Goal: Complete application form

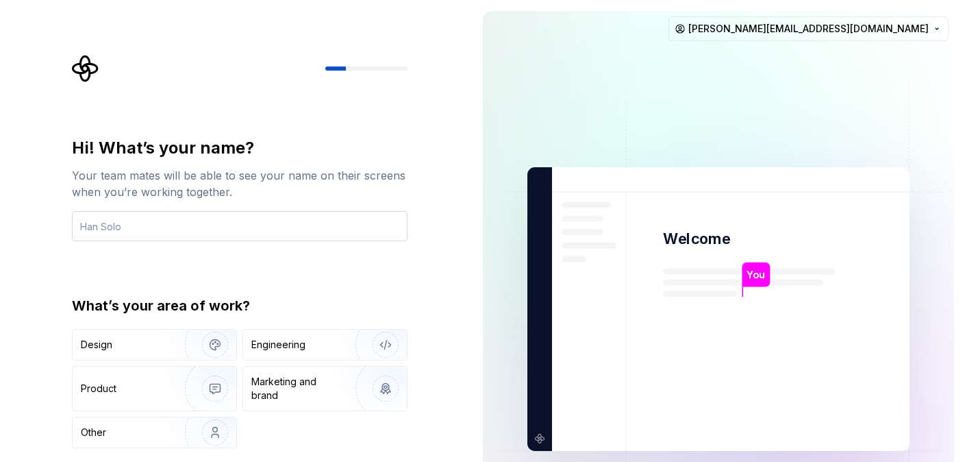
click at [275, 234] on input "text" at bounding box center [240, 226] width 336 height 30
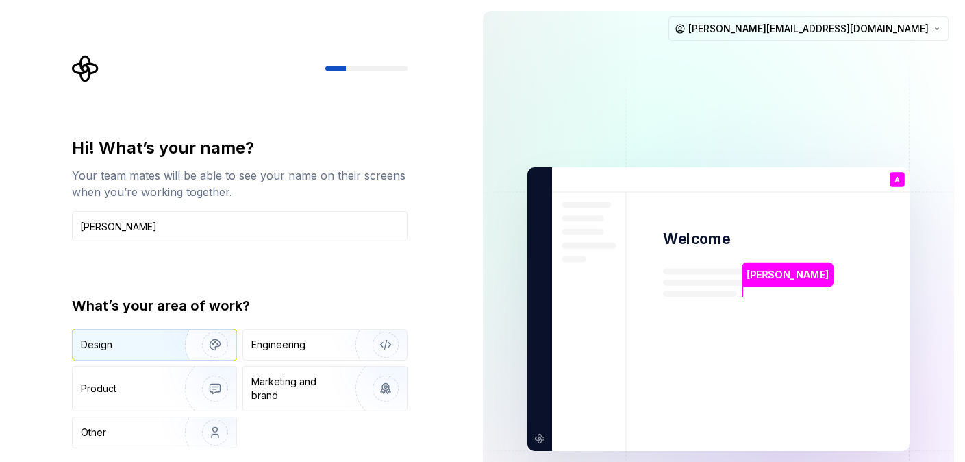
type input "Anabel"
click at [114, 341] on div "Design" at bounding box center [124, 345] width 86 height 14
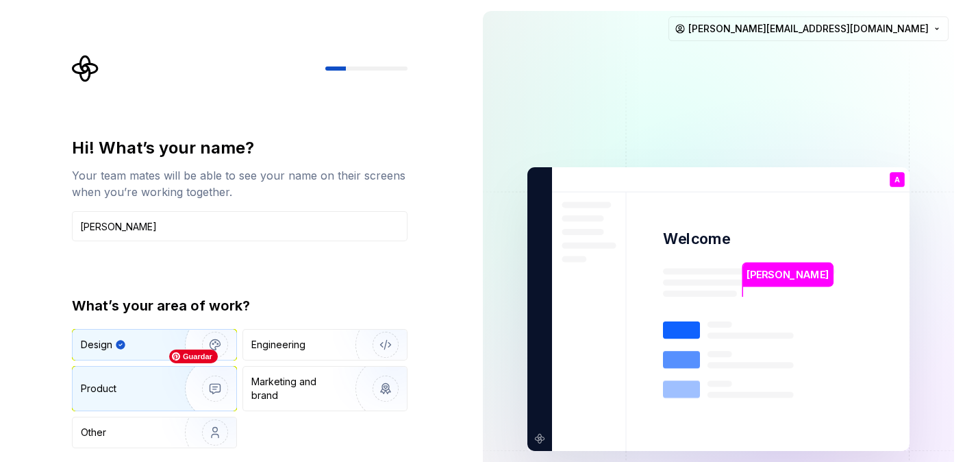
click at [171, 375] on img "button" at bounding box center [206, 389] width 88 height 92
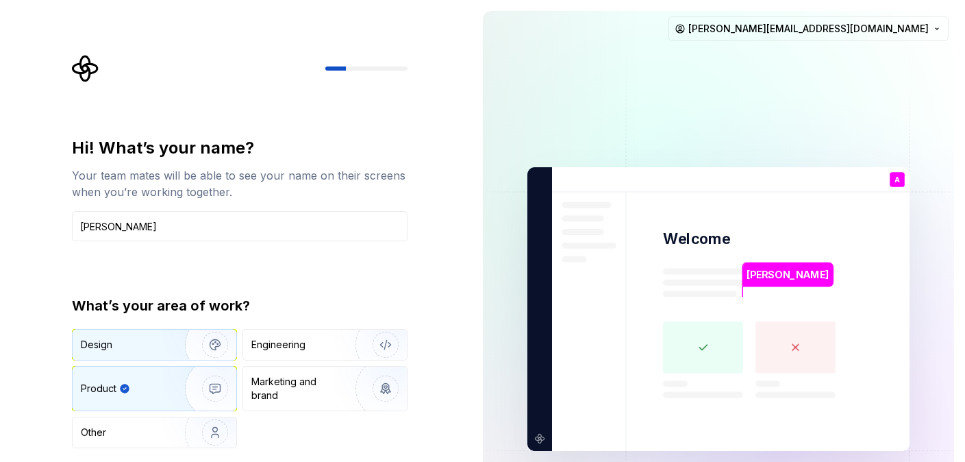
click at [147, 333] on div "Design" at bounding box center [155, 345] width 164 height 30
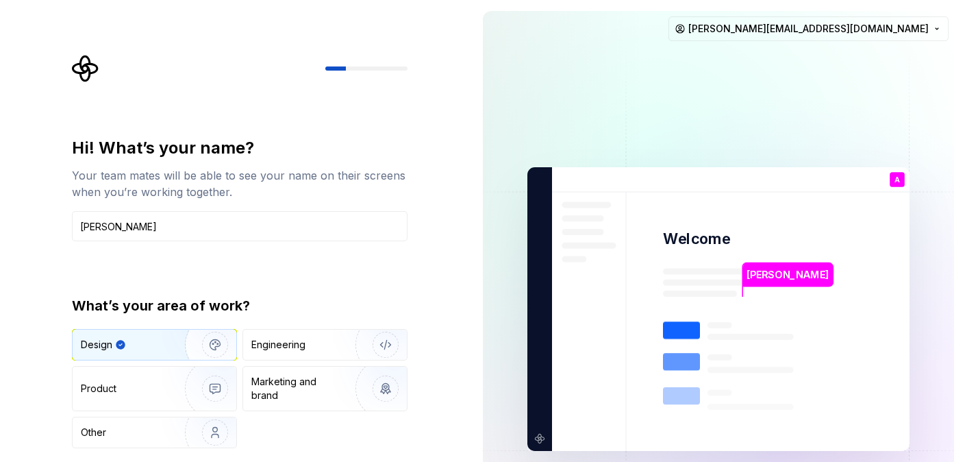
click at [443, 282] on div "Hi! What’s your name? Your team mates will be able to see your name on their sc…" at bounding box center [236, 309] width 472 height 618
click at [620, 262] on img at bounding box center [718, 309] width 555 height 647
click at [839, 246] on img at bounding box center [718, 309] width 555 height 647
click at [299, 151] on div "Hi! What’s your name?" at bounding box center [240, 148] width 336 height 22
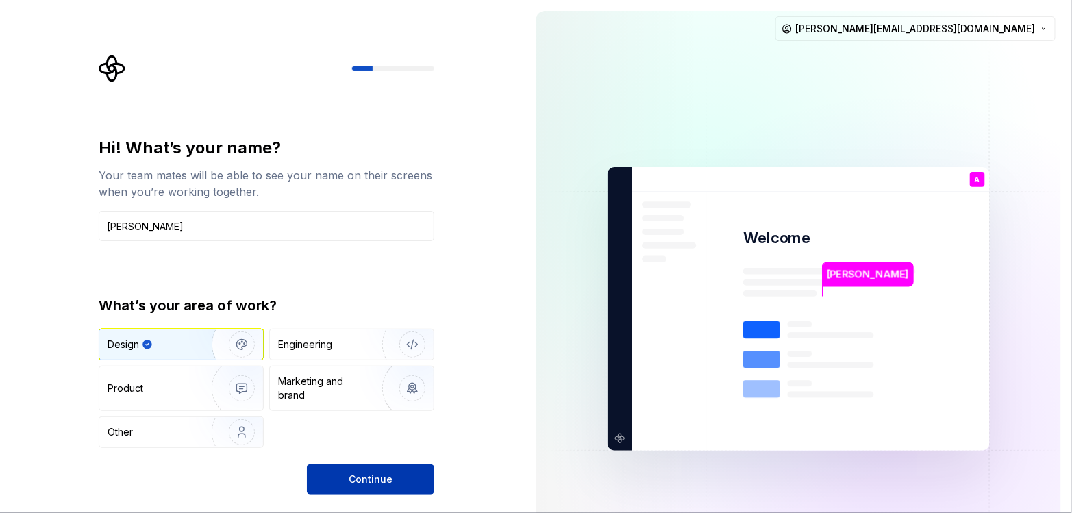
click at [374, 461] on button "Continue" at bounding box center [370, 480] width 127 height 30
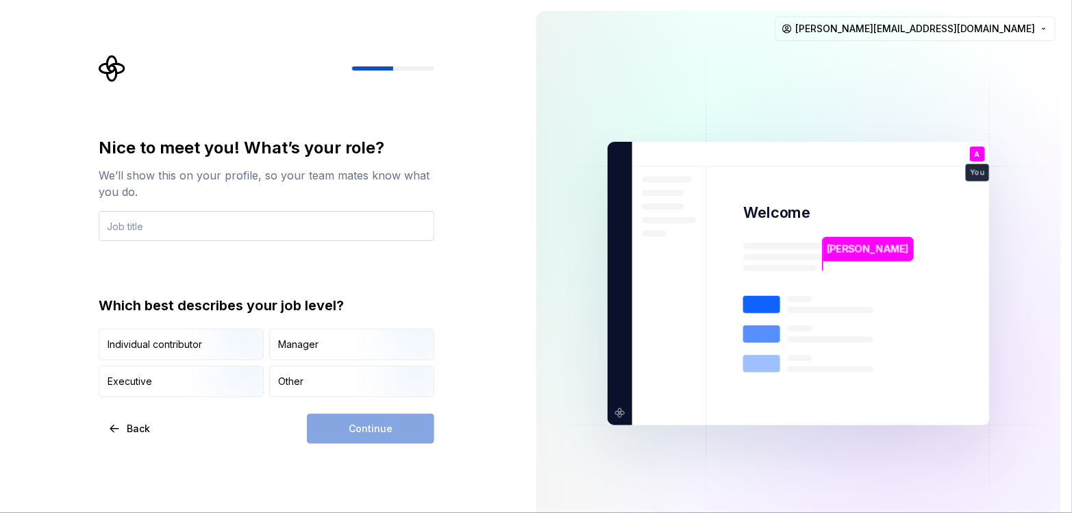
click at [169, 217] on input "text" at bounding box center [267, 226] width 336 height 30
click at [173, 221] on input "Designer" at bounding box center [267, 226] width 336 height 30
click at [459, 293] on div "Nice to meet you! What’s your role? We’ll show this on your profile, so your te…" at bounding box center [262, 283] width 525 height 567
click at [375, 428] on div "Continue" at bounding box center [370, 429] width 127 height 30
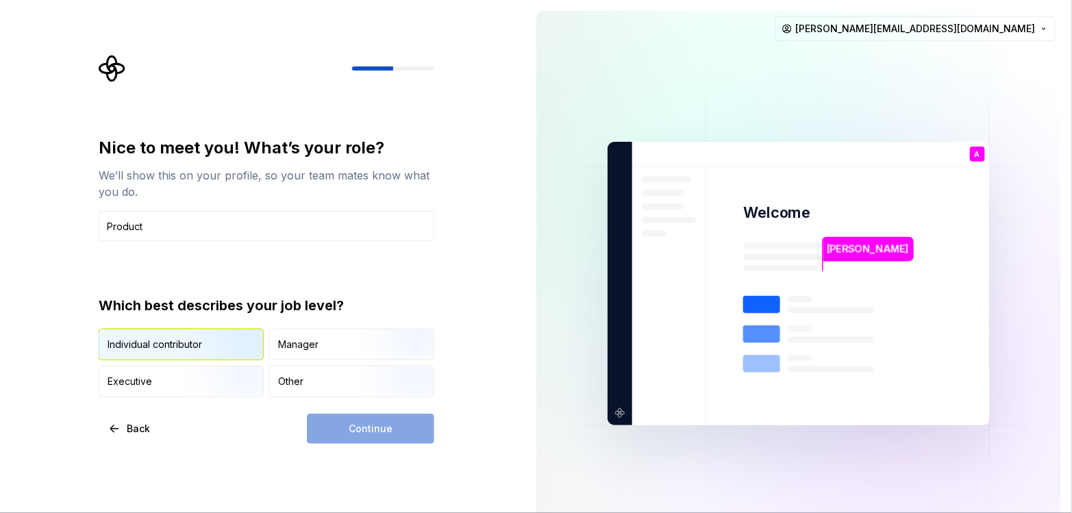
click at [173, 346] on div "Individual contributor" at bounding box center [155, 345] width 95 height 14
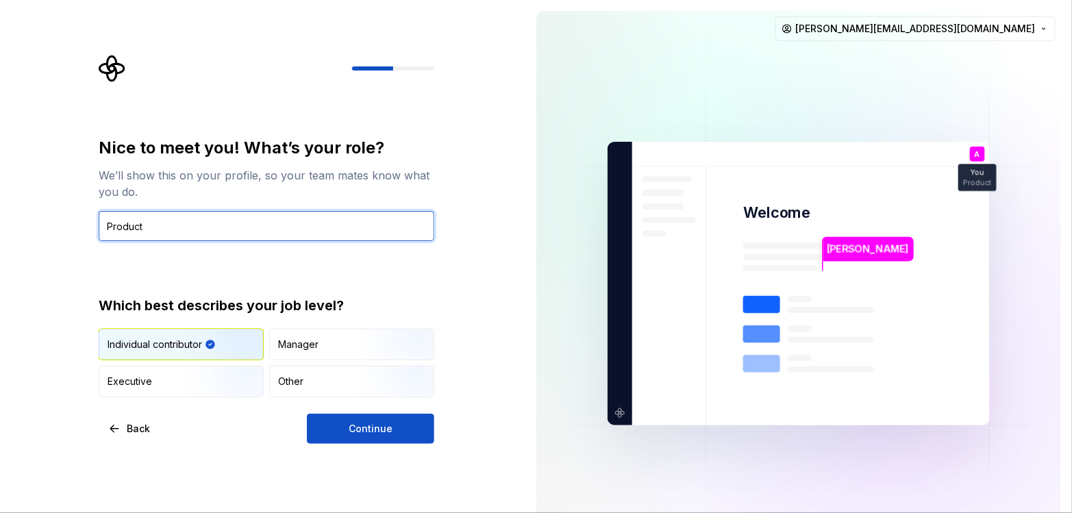
click at [231, 219] on input "Product" at bounding box center [267, 226] width 336 height 30
click at [230, 221] on input "Product" at bounding box center [267, 226] width 336 height 30
click at [227, 225] on input "Product" at bounding box center [267, 226] width 336 height 30
drag, startPoint x: 180, startPoint y: 232, endPoint x: 146, endPoint y: 230, distance: 34.3
click at [146, 230] on input "Product Designer & Maker" at bounding box center [267, 226] width 336 height 30
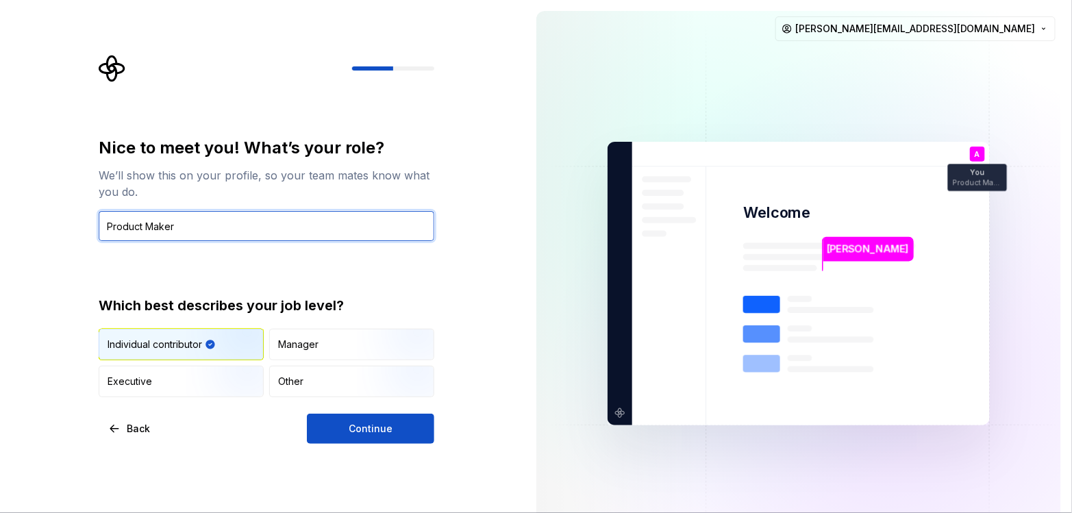
click at [155, 217] on input "Product Maker" at bounding box center [267, 226] width 336 height 30
click at [153, 223] on input "Product Maker" at bounding box center [267, 226] width 336 height 30
click at [153, 223] on input "Product Des" at bounding box center [267, 226] width 336 height 30
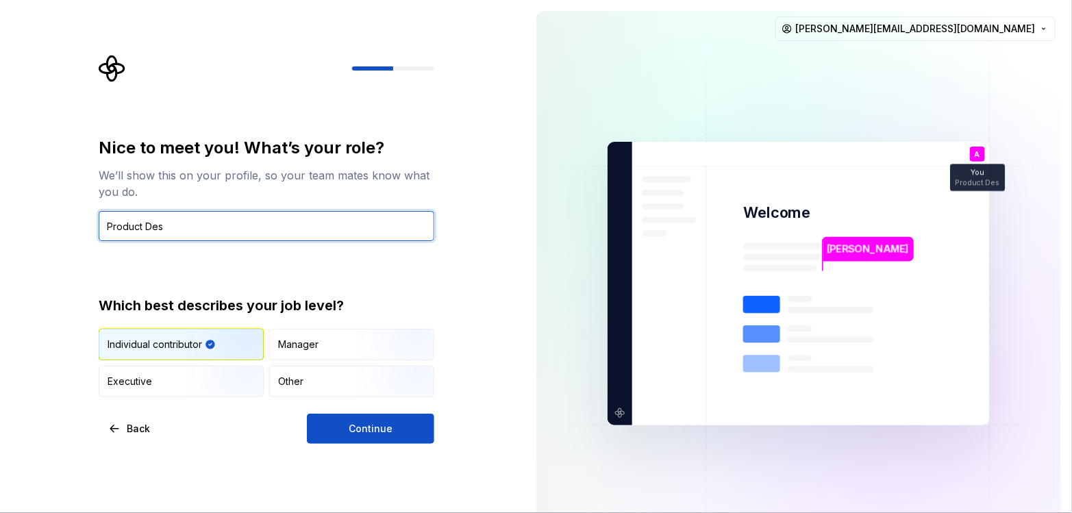
click at [153, 223] on input "Product Des" at bounding box center [267, 226] width 336 height 30
type input "Experience Designer"
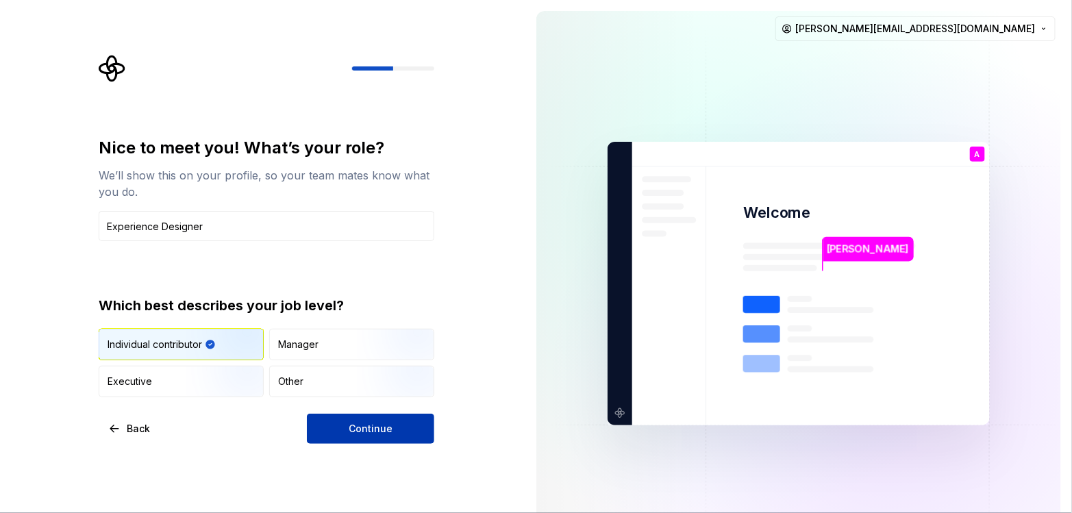
click at [389, 416] on button "Continue" at bounding box center [370, 429] width 127 height 30
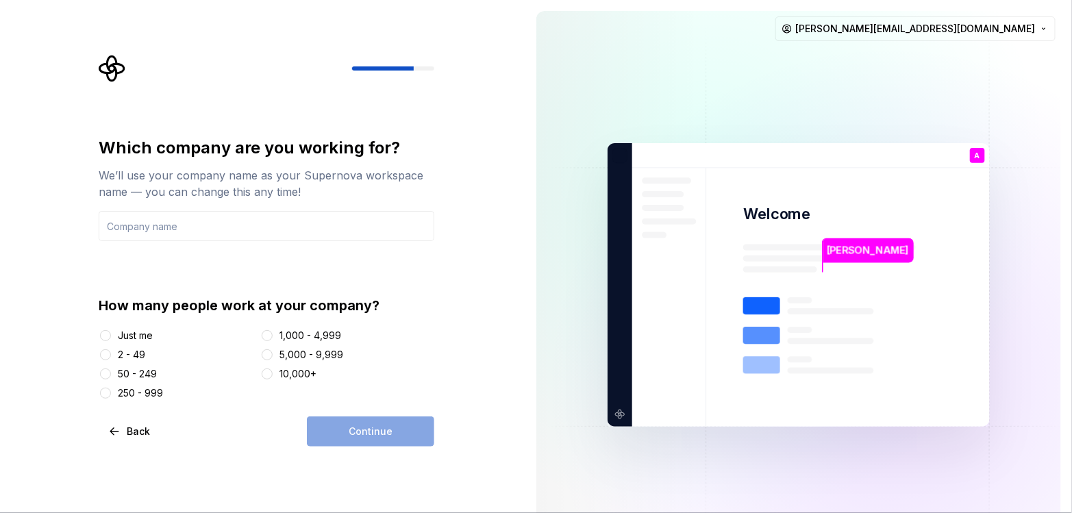
click at [141, 332] on div "Just me" at bounding box center [135, 336] width 35 height 14
click at [111, 332] on button "Just me" at bounding box center [105, 335] width 11 height 11
click at [180, 226] on input "text" at bounding box center [267, 226] width 336 height 30
click at [373, 442] on div "Continue" at bounding box center [370, 432] width 127 height 30
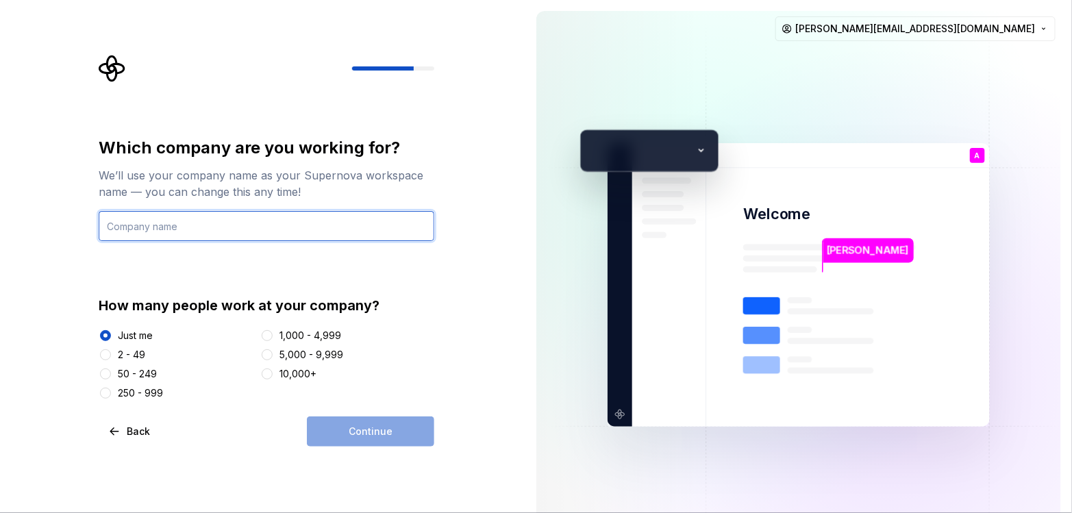
click at [263, 221] on input "text" at bounding box center [267, 226] width 336 height 30
click at [360, 215] on input "n/a" at bounding box center [267, 226] width 336 height 30
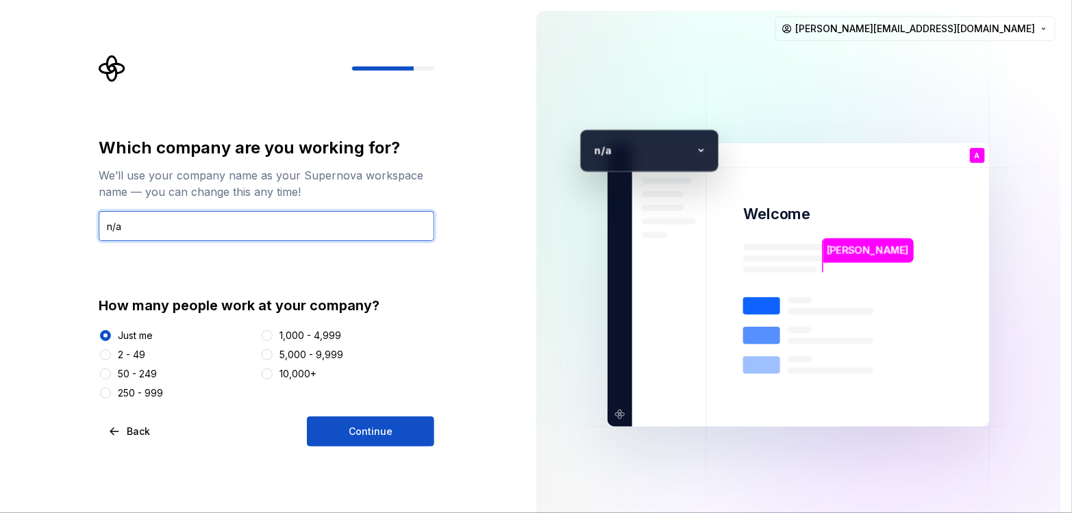
click at [430, 235] on input "n/a" at bounding box center [267, 226] width 336 height 30
click at [428, 235] on input "n/a" at bounding box center [267, 226] width 336 height 30
type input "Miau"
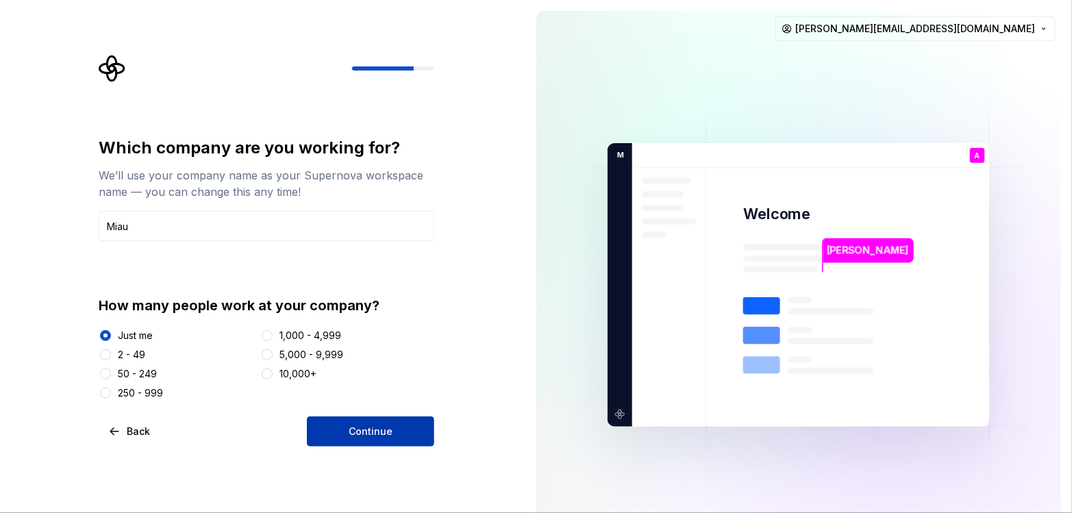
click at [401, 434] on button "Continue" at bounding box center [370, 432] width 127 height 30
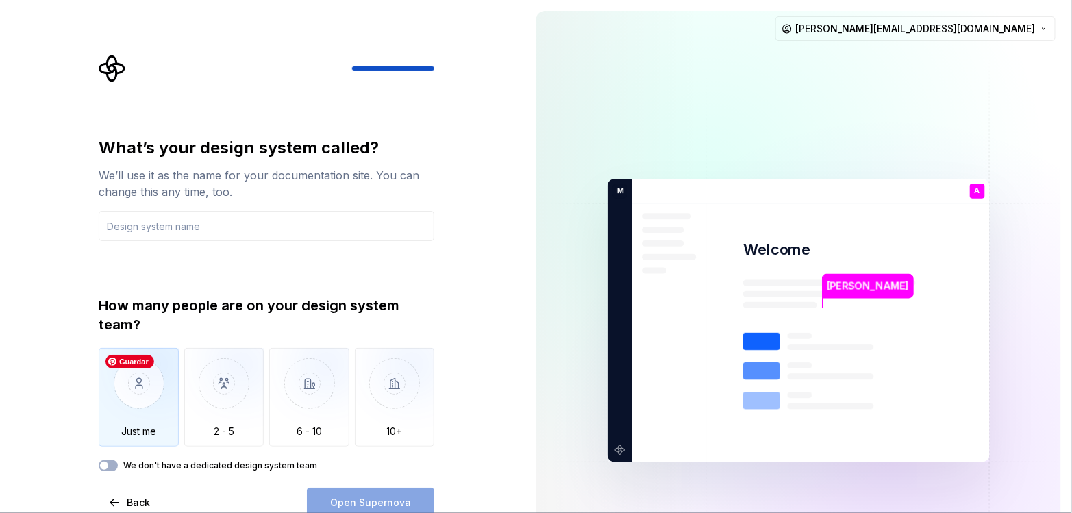
click at [123, 380] on img "button" at bounding box center [139, 394] width 80 height 92
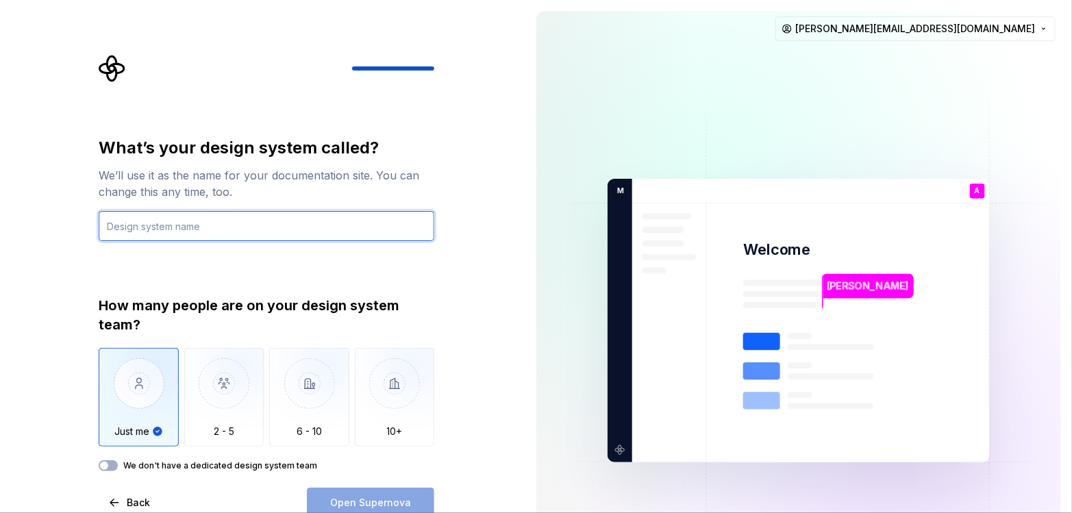
click at [275, 231] on input "text" at bounding box center [267, 226] width 336 height 30
type input "Meow"
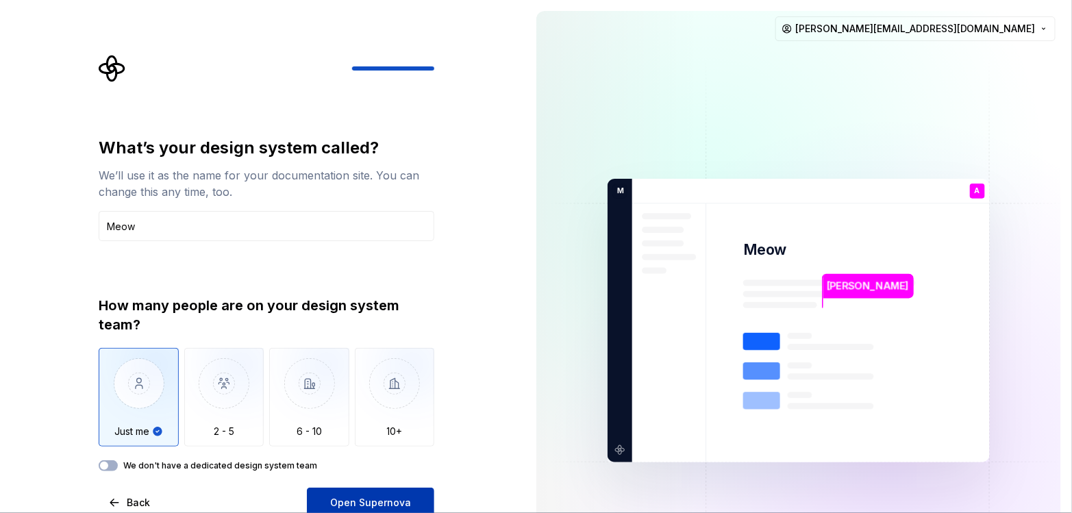
click at [404, 461] on button "Open Supernova" at bounding box center [370, 503] width 127 height 30
